Goal: Task Accomplishment & Management: Manage account settings

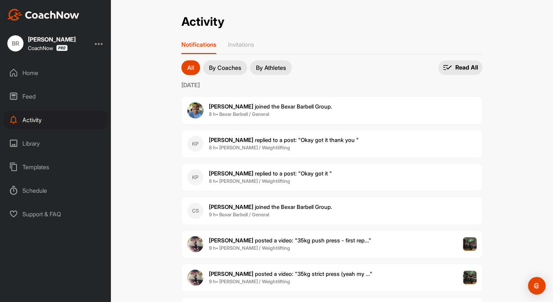
click at [29, 73] on div "Home" at bounding box center [56, 73] width 104 height 18
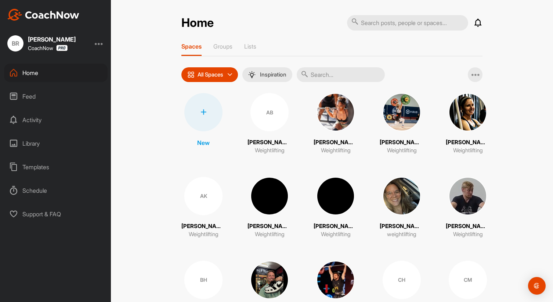
click at [208, 105] on div at bounding box center [203, 112] width 38 height 38
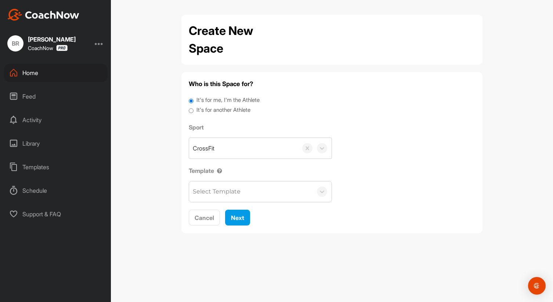
click at [210, 109] on label "It's for another Athlete" at bounding box center [223, 110] width 54 height 8
click at [194, 109] on input "It's for another Athlete" at bounding box center [191, 111] width 5 height 10
radio input "true"
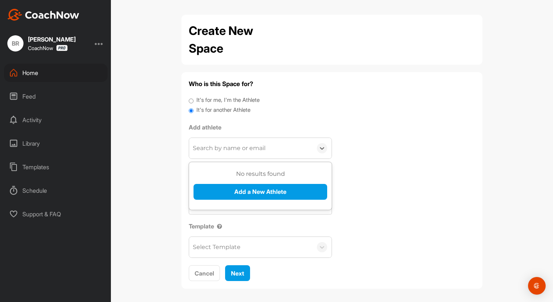
click at [212, 148] on div "Search by name or email" at bounding box center [229, 148] width 73 height 9
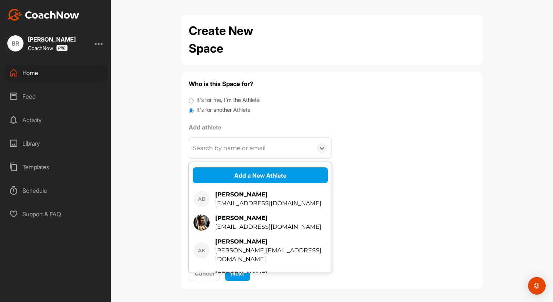
click at [212, 152] on div "Search by name or email" at bounding box center [229, 148] width 73 height 9
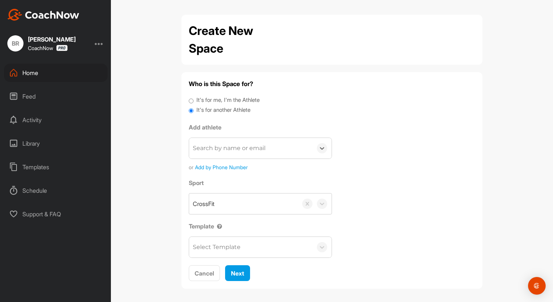
click at [212, 151] on div "Search by name or email" at bounding box center [229, 148] width 73 height 9
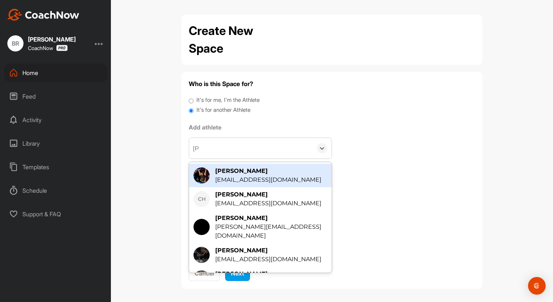
type input "[PERSON_NAME]"
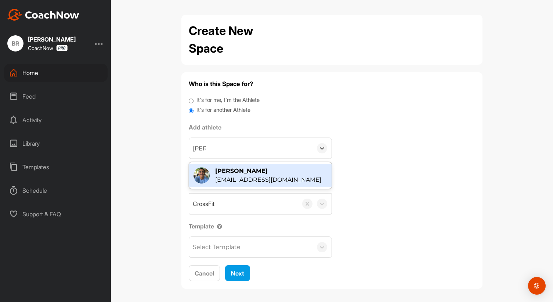
click at [227, 169] on div "[PERSON_NAME]" at bounding box center [268, 170] width 106 height 9
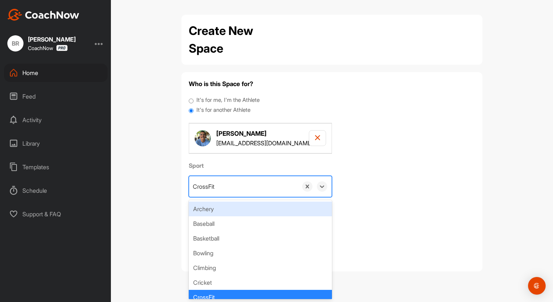
click at [221, 187] on div "CrossFit" at bounding box center [243, 186] width 109 height 21
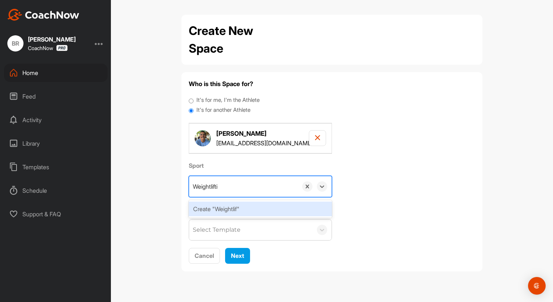
type input "Weightlifting"
click at [233, 206] on div "Create "Weightlifting"" at bounding box center [260, 208] width 143 height 15
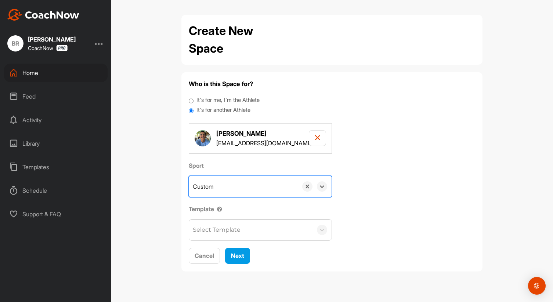
click at [231, 227] on div "Select Template" at bounding box center [217, 229] width 48 height 9
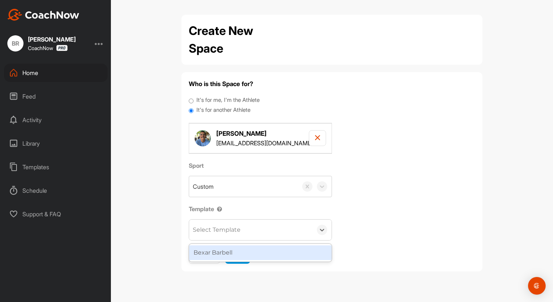
click at [231, 252] on div "Bexar Barbell" at bounding box center [260, 252] width 142 height 15
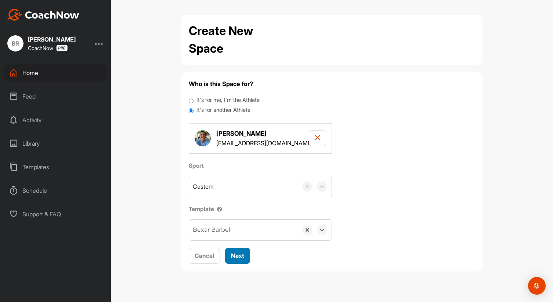
click at [237, 255] on span "Next" at bounding box center [237, 255] width 13 height 7
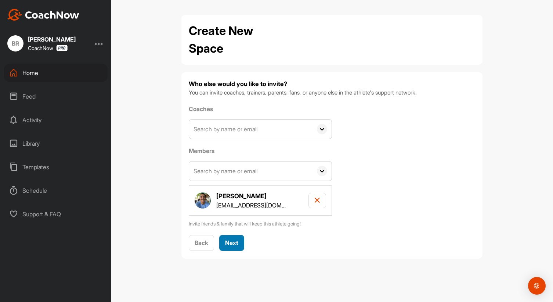
click at [236, 241] on span "Next" at bounding box center [231, 242] width 13 height 7
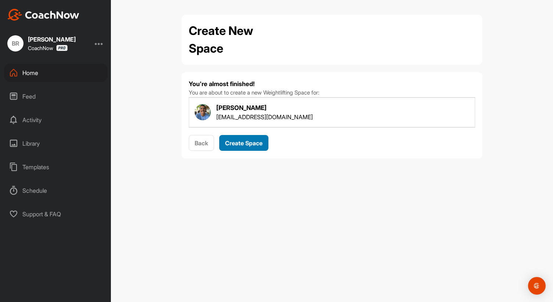
click at [244, 143] on span "Create Space" at bounding box center [243, 142] width 37 height 7
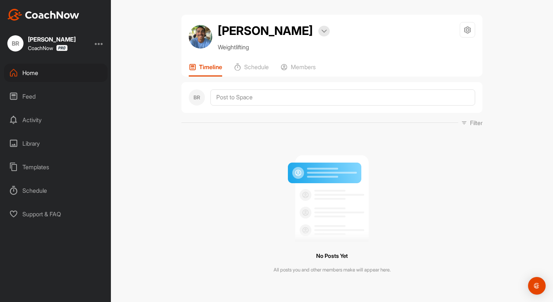
click at [32, 76] on div "Home" at bounding box center [56, 73] width 104 height 18
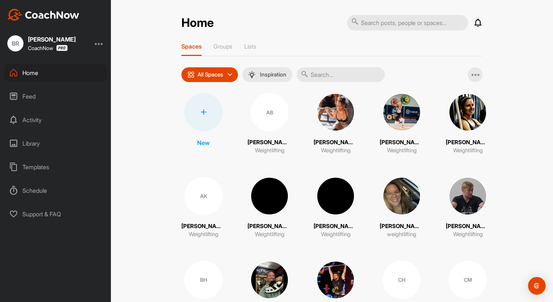
click at [477, 21] on icon at bounding box center [478, 22] width 9 height 9
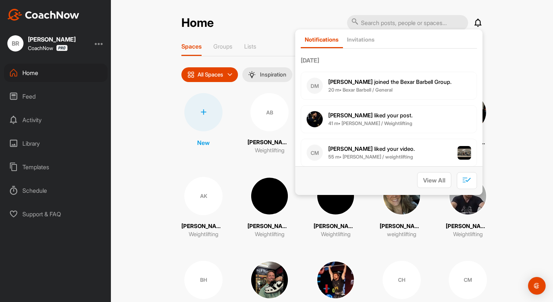
click at [142, 97] on div "Home Notifications Invitations [DATE] DM [PERSON_NAME] joined the Bexar Barbell…" at bounding box center [332, 151] width 442 height 302
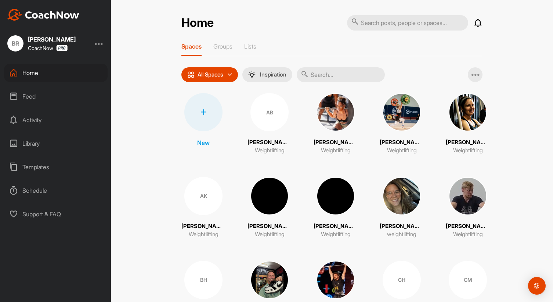
click at [194, 114] on div at bounding box center [203, 112] width 38 height 38
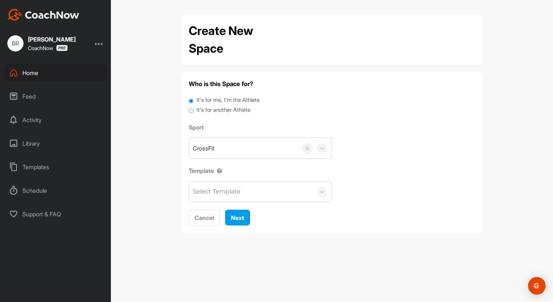
click at [226, 106] on label "It's for another Athlete" at bounding box center [223, 110] width 54 height 8
click at [194, 106] on input "It's for another Athlete" at bounding box center [191, 111] width 5 height 10
radio input "true"
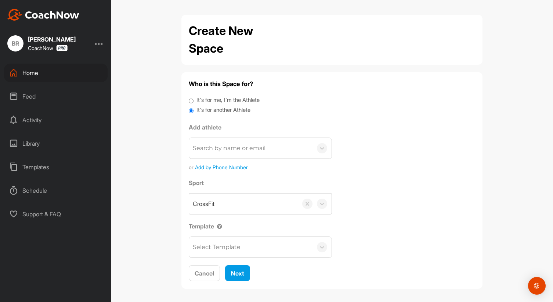
click at [219, 154] on div "Search by name or email" at bounding box center [250, 148] width 123 height 21
click at [218, 154] on div "Search by name or email" at bounding box center [250, 148] width 123 height 21
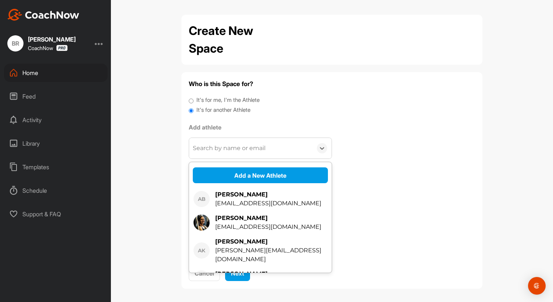
click at [216, 148] on div "Search by name or email" at bounding box center [229, 148] width 73 height 9
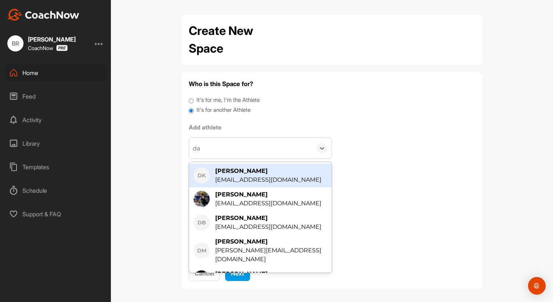
type input "dav"
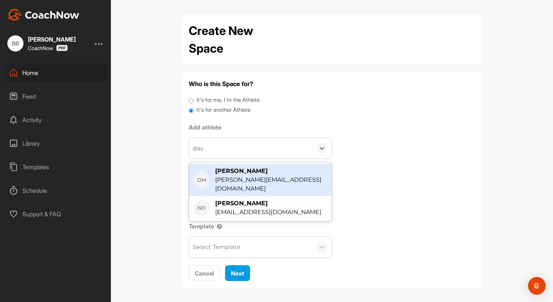
click at [249, 172] on div "[PERSON_NAME]" at bounding box center [271, 170] width 112 height 9
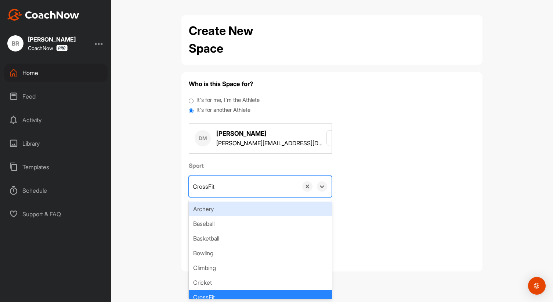
click at [222, 188] on div "CrossFit" at bounding box center [243, 186] width 109 height 21
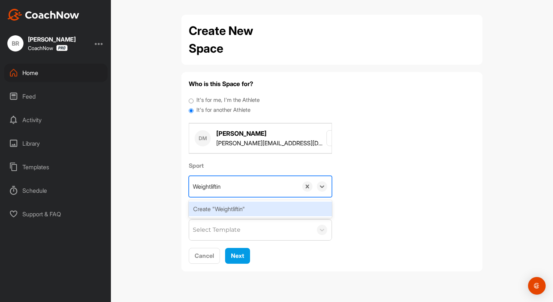
type input "Weightlifting"
click at [225, 205] on div "Create "Weightlifting"" at bounding box center [260, 208] width 143 height 15
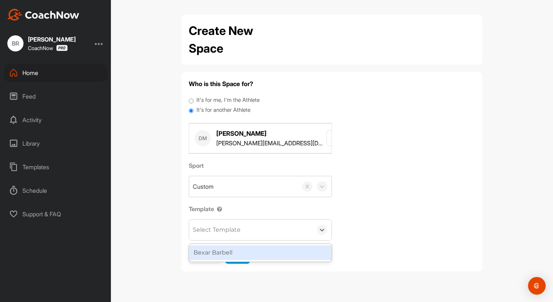
click at [222, 231] on div "Select Template" at bounding box center [217, 229] width 48 height 9
click at [223, 248] on div "Bexar Barbell" at bounding box center [260, 252] width 142 height 15
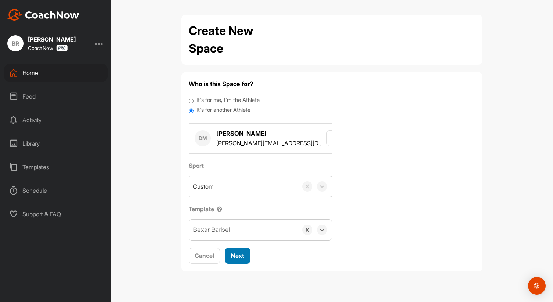
click at [238, 253] on span "Next" at bounding box center [237, 255] width 13 height 7
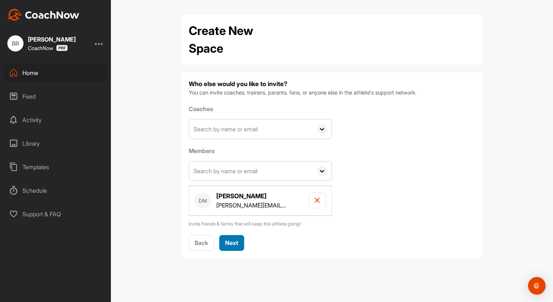
click at [235, 239] on span "Next" at bounding box center [231, 242] width 13 height 7
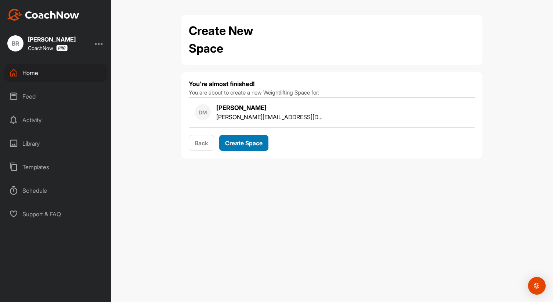
click at [238, 143] on span "Create Space" at bounding box center [243, 142] width 37 height 7
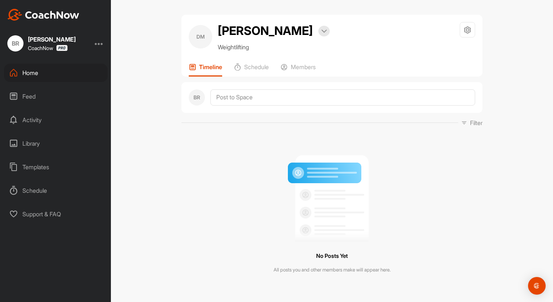
click at [32, 72] on div "Home" at bounding box center [56, 73] width 104 height 18
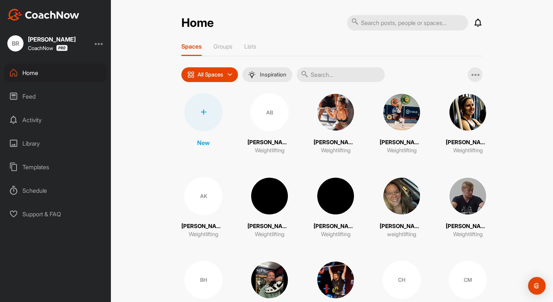
click at [478, 24] on icon at bounding box center [478, 22] width 9 height 9
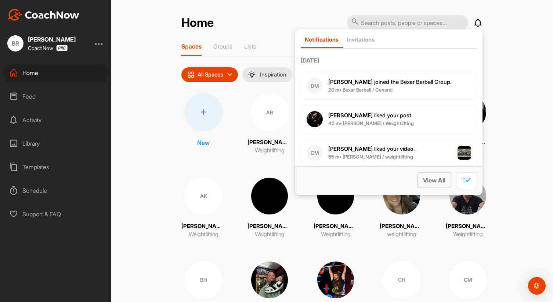
click at [437, 177] on span "View All" at bounding box center [434, 179] width 22 height 7
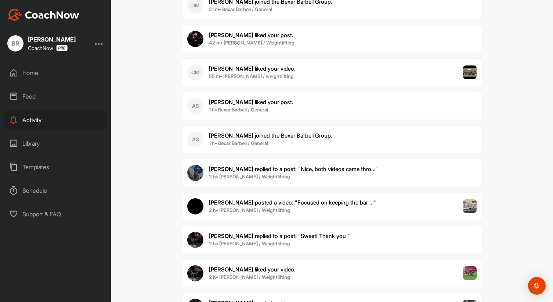
scroll to position [105, 0]
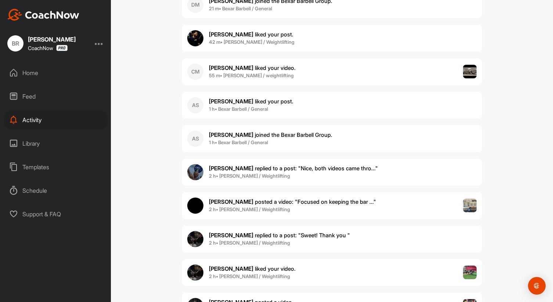
click at [39, 75] on div "Home" at bounding box center [56, 73] width 104 height 18
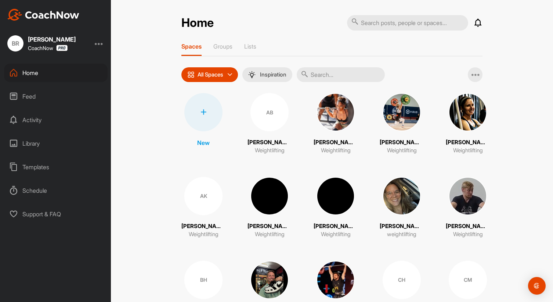
click at [194, 108] on div at bounding box center [203, 112] width 38 height 38
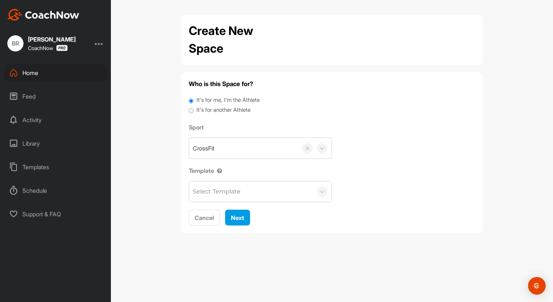
click at [223, 109] on label "It's for another Athlete" at bounding box center [223, 110] width 54 height 8
click at [194, 109] on input "It's for another Athlete" at bounding box center [191, 111] width 5 height 10
radio input "true"
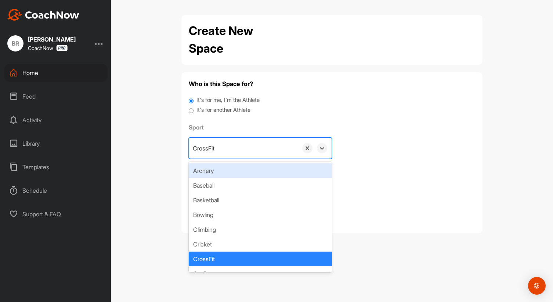
click at [222, 149] on div "CrossFit" at bounding box center [243, 148] width 109 height 21
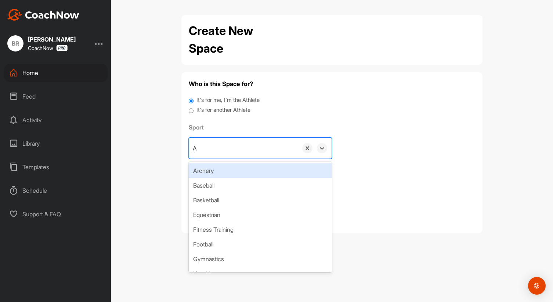
type input "A"
click at [215, 111] on label "It's for another Athlete" at bounding box center [223, 110] width 54 height 8
click at [194, 111] on input "It's for another Athlete" at bounding box center [191, 111] width 5 height 10
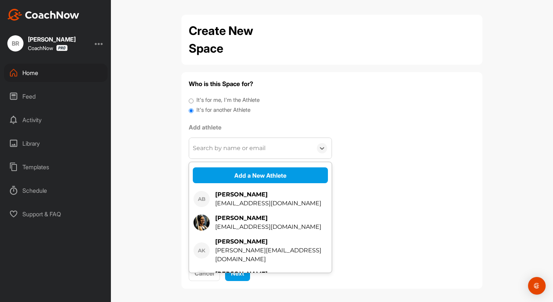
click at [217, 152] on div "Search by name or email" at bounding box center [229, 148] width 73 height 9
type input "[PERSON_NAME]"
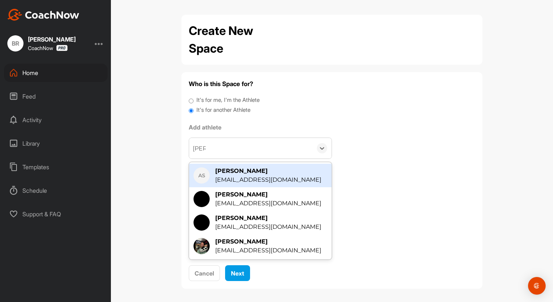
click at [232, 170] on div "[PERSON_NAME]" at bounding box center [268, 170] width 106 height 9
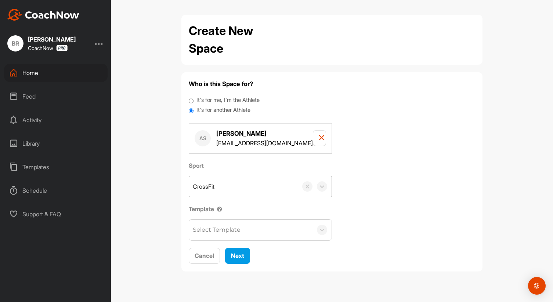
click at [224, 190] on div "CrossFit" at bounding box center [243, 186] width 109 height 21
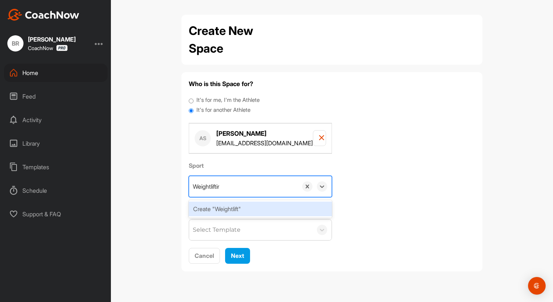
type input "Weightlifting"
click at [240, 212] on div "Create "Weightlifting"" at bounding box center [260, 208] width 143 height 15
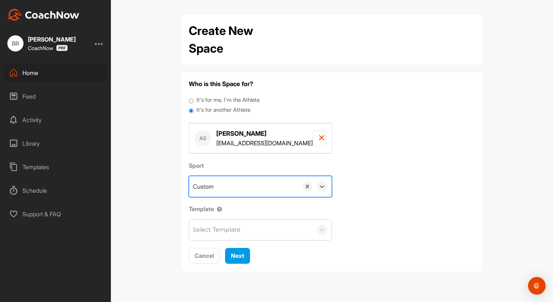
click at [231, 234] on div "Select Template" at bounding box center [250, 229] width 123 height 21
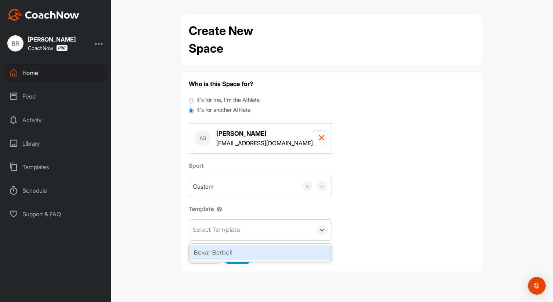
click at [229, 252] on div "Bexar Barbell" at bounding box center [260, 252] width 142 height 15
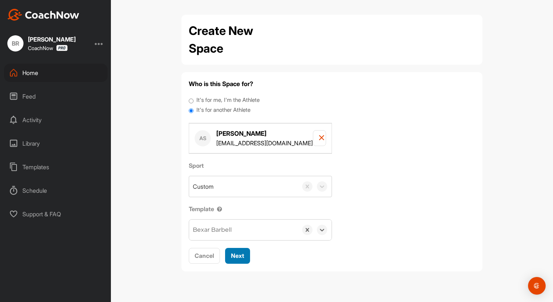
click at [232, 255] on span "Next" at bounding box center [237, 255] width 13 height 7
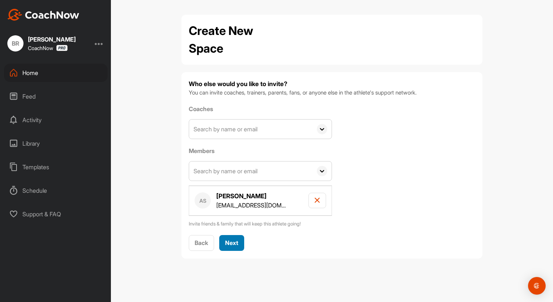
click at [234, 237] on button "Next" at bounding box center [231, 243] width 25 height 16
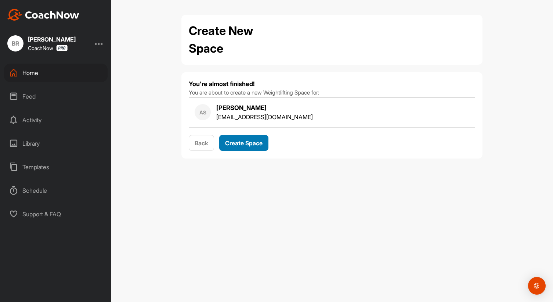
click at [247, 143] on span "Create Space" at bounding box center [243, 142] width 37 height 7
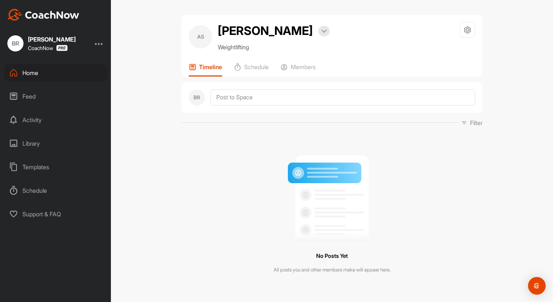
click at [30, 77] on div "Home" at bounding box center [56, 73] width 104 height 18
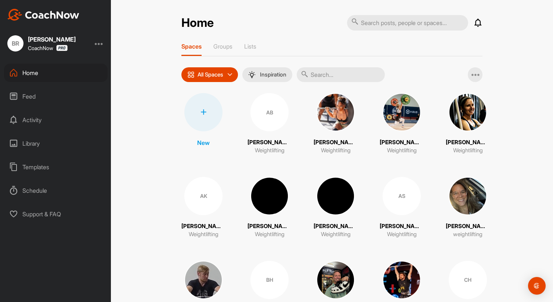
click at [478, 24] on icon at bounding box center [478, 22] width 9 height 9
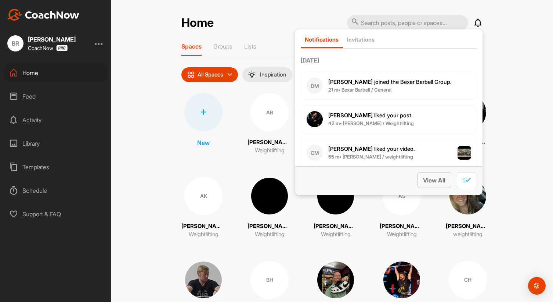
click at [436, 181] on span "View All" at bounding box center [434, 179] width 22 height 7
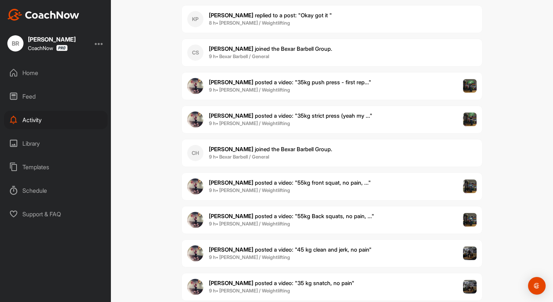
scroll to position [866, 0]
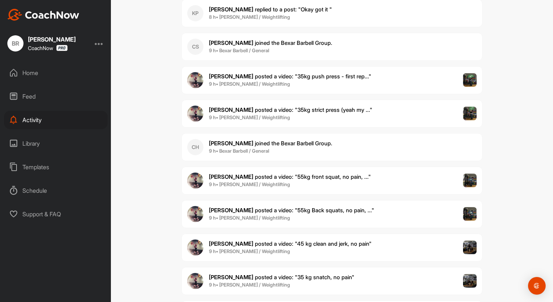
click at [33, 72] on div "Home" at bounding box center [56, 73] width 104 height 18
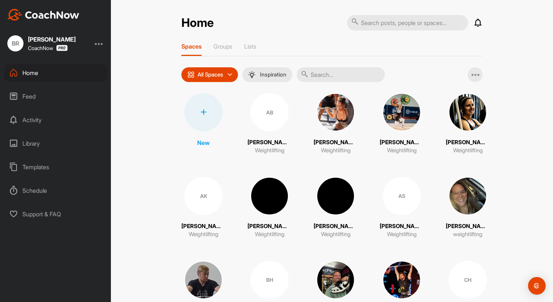
click at [395, 21] on input "text" at bounding box center [407, 22] width 121 height 15
type input "colb"
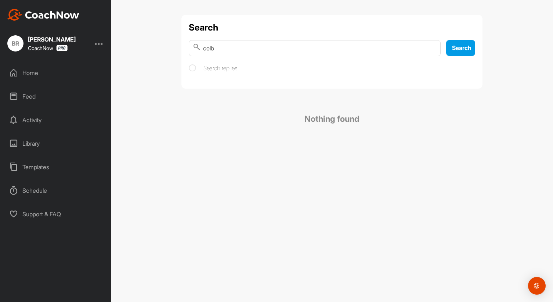
click at [28, 75] on div "Home" at bounding box center [56, 73] width 104 height 18
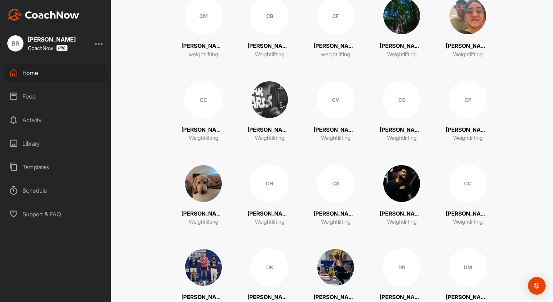
scroll to position [348, 0]
